Goal: Transaction & Acquisition: Purchase product/service

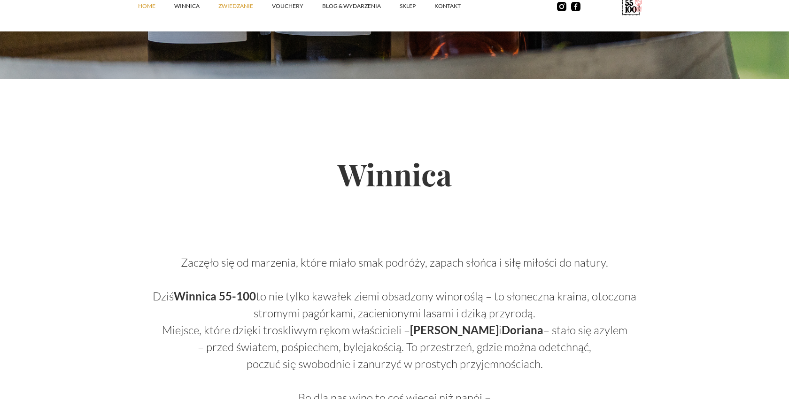
scroll to position [405, 0]
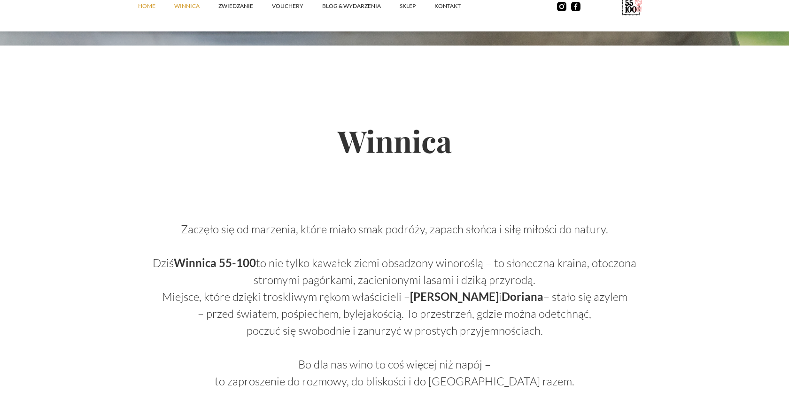
click at [184, 12] on link "winnica" at bounding box center [196, 6] width 44 height 28
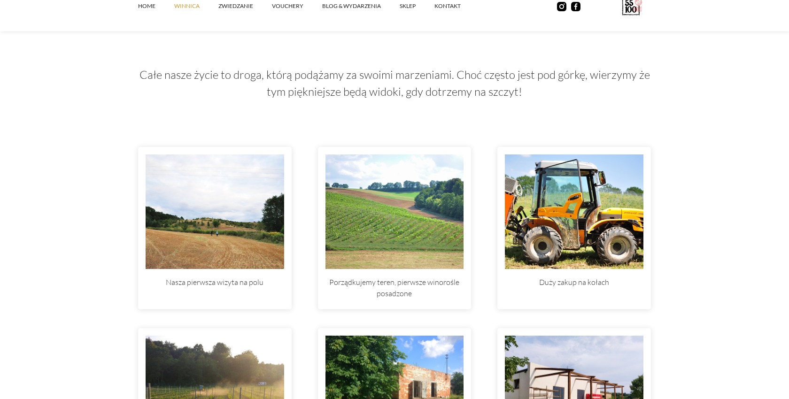
scroll to position [2757, 0]
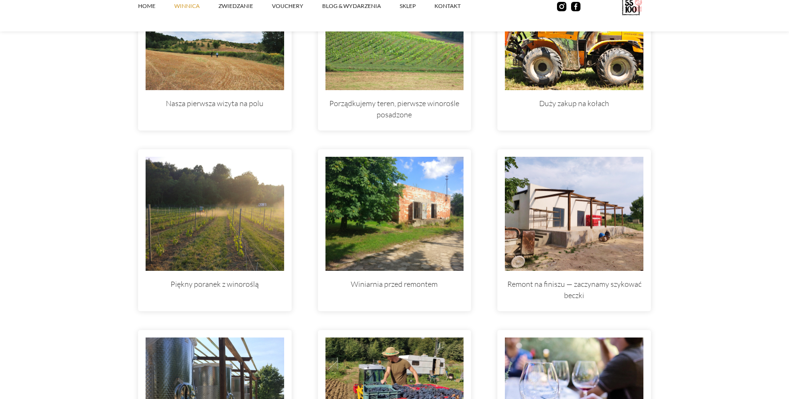
click at [187, 8] on link "winnica" at bounding box center [196, 6] width 44 height 28
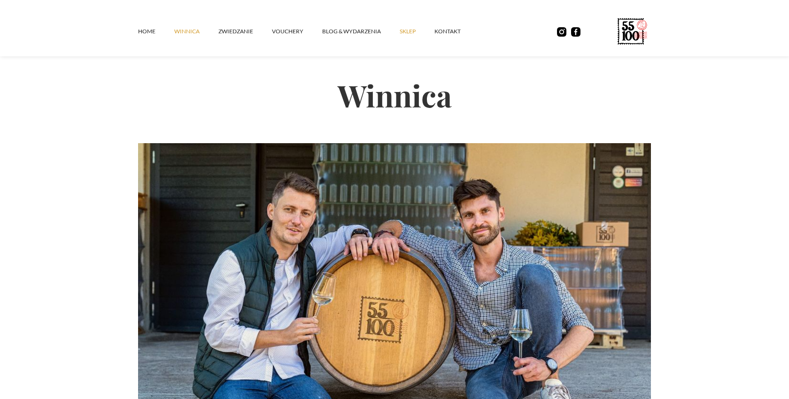
click at [413, 34] on link "SKLEP" at bounding box center [416, 31] width 35 height 28
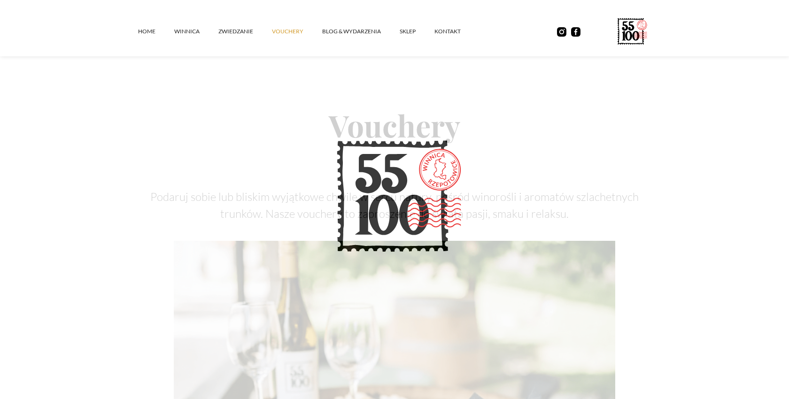
click at [134, 48] on div "Home winnica ZWIEDZANIE vouchery Blog & Wydarzenia SKLEP kontakt" at bounding box center [394, 28] width 789 height 56
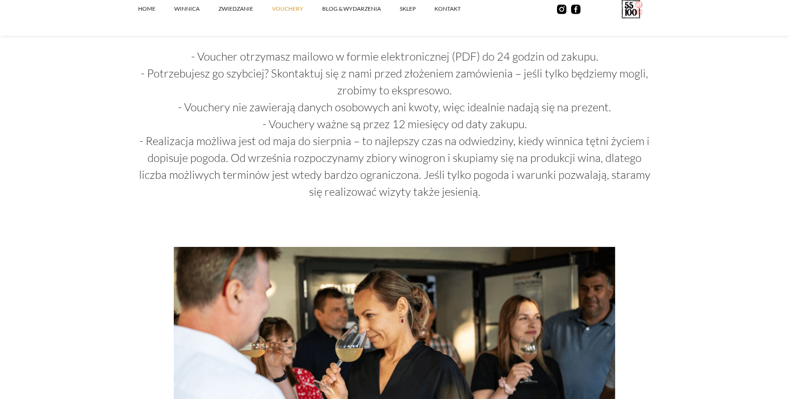
scroll to position [718, 0]
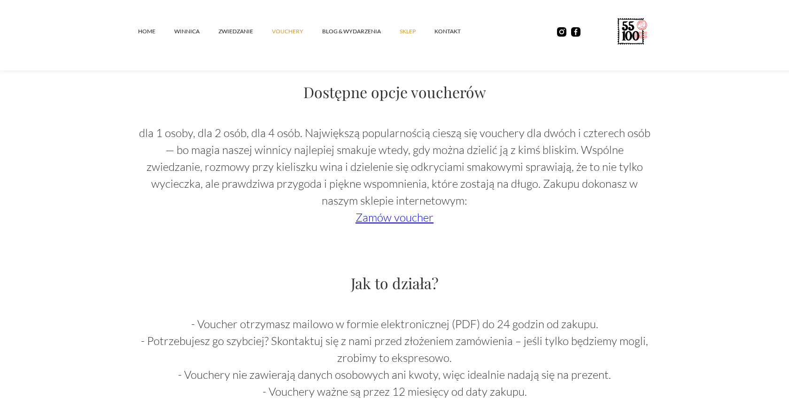
click at [411, 35] on link "SKLEP" at bounding box center [416, 31] width 35 height 28
